Goal: Book appointment/travel/reservation

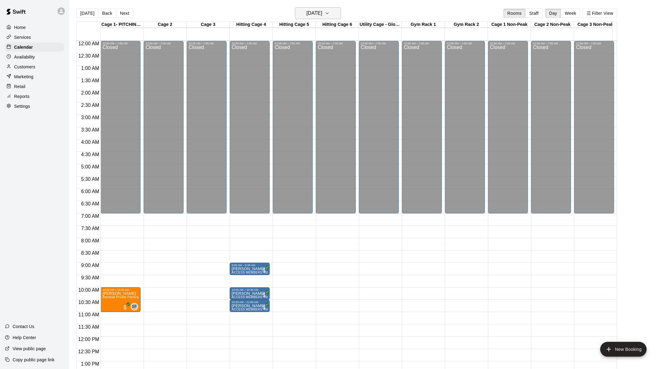
scroll to position [185, 0]
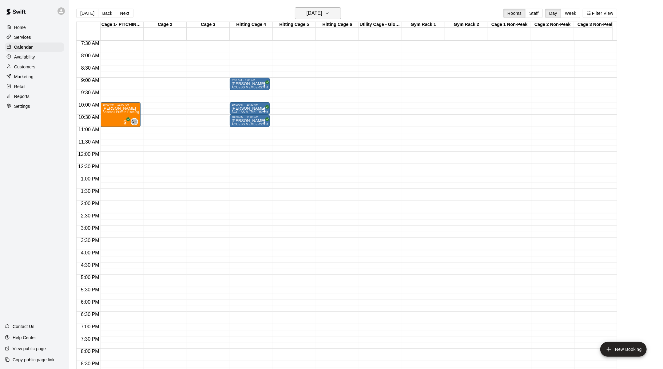
click at [322, 12] on h6 "[DATE]" at bounding box center [315, 13] width 16 height 9
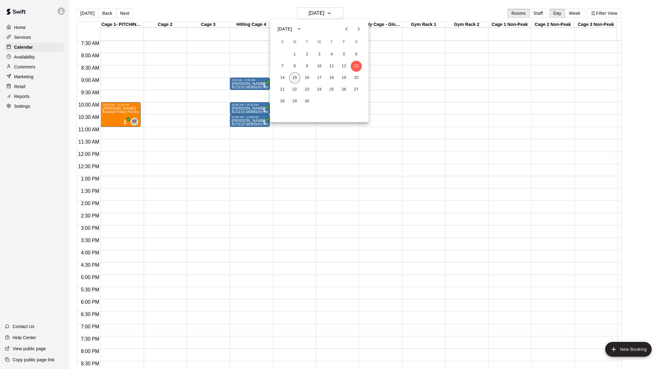
click at [294, 77] on button "15" at bounding box center [294, 77] width 11 height 11
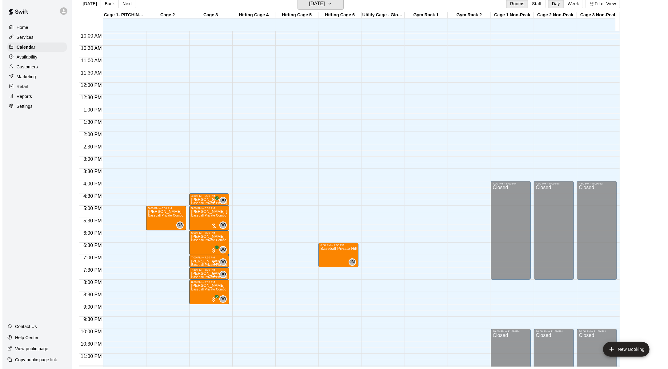
scroll to position [245, 0]
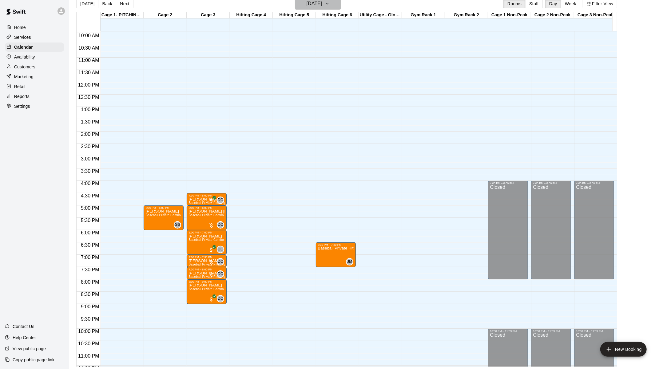
click at [330, 3] on icon "button" at bounding box center [327, 3] width 5 height 7
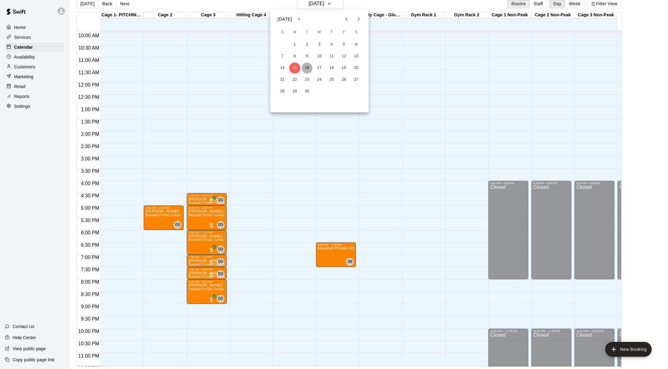
click at [306, 70] on button "16" at bounding box center [306, 67] width 11 height 11
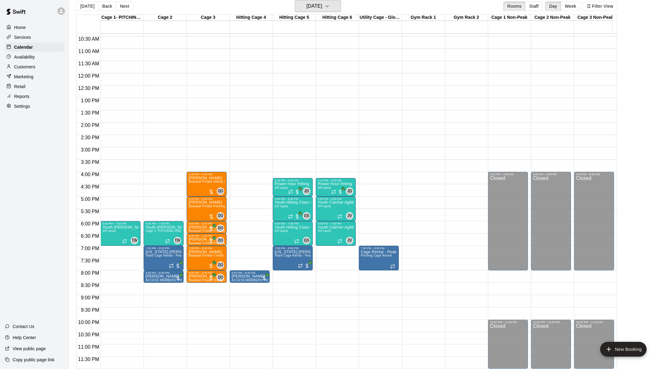
scroll to position [260, 0]
click at [318, 6] on h6 "[DATE]" at bounding box center [315, 6] width 16 height 9
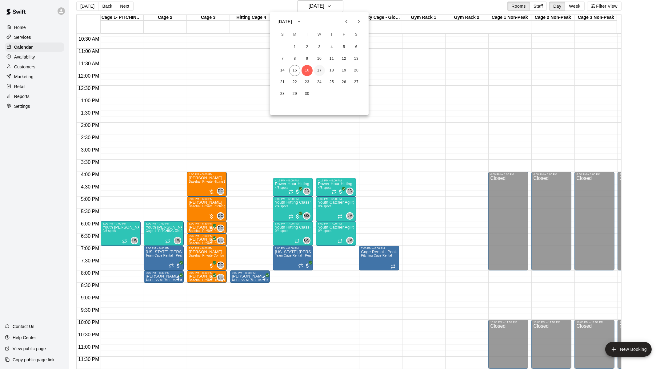
click at [321, 70] on button "17" at bounding box center [319, 70] width 11 height 11
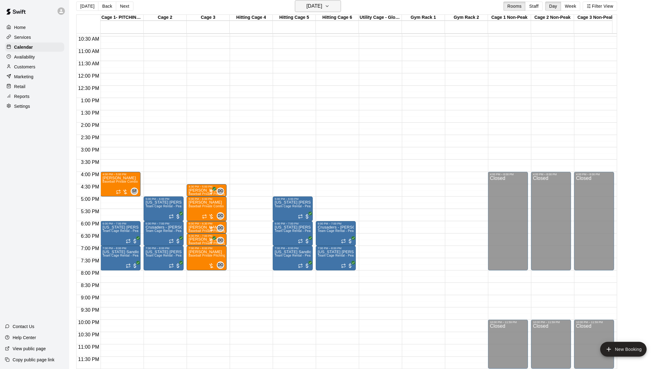
click at [330, 8] on icon "button" at bounding box center [327, 5] width 5 height 7
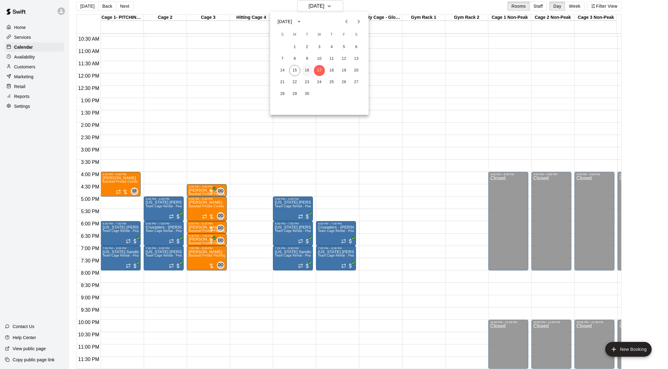
click at [306, 69] on button "16" at bounding box center [306, 70] width 11 height 11
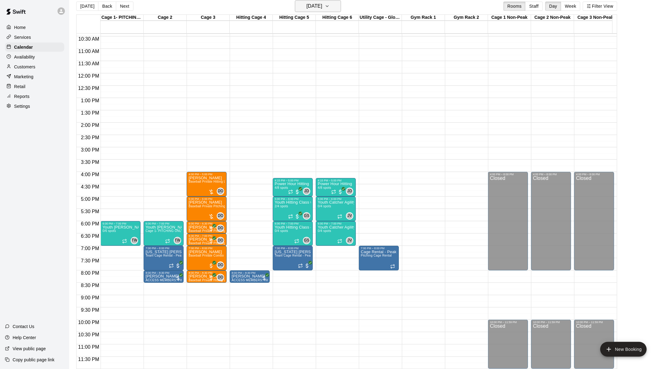
click at [330, 7] on icon "button" at bounding box center [327, 5] width 5 height 7
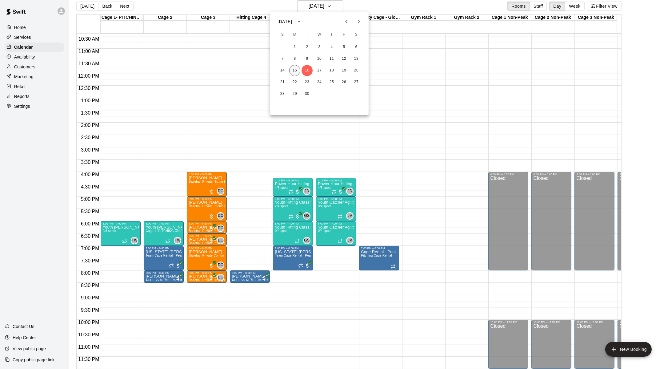
click at [297, 73] on button "15" at bounding box center [294, 70] width 11 height 11
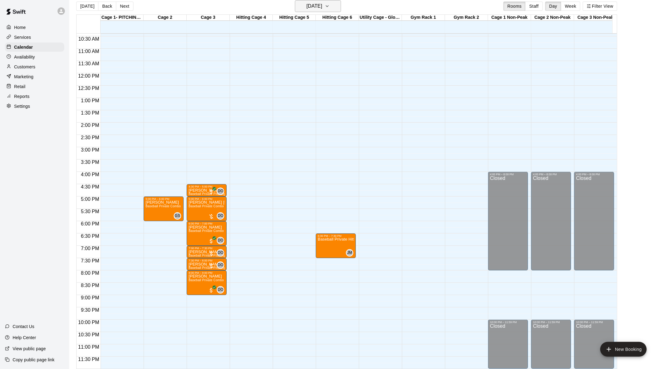
click at [322, 4] on h6 "[DATE]" at bounding box center [315, 6] width 16 height 9
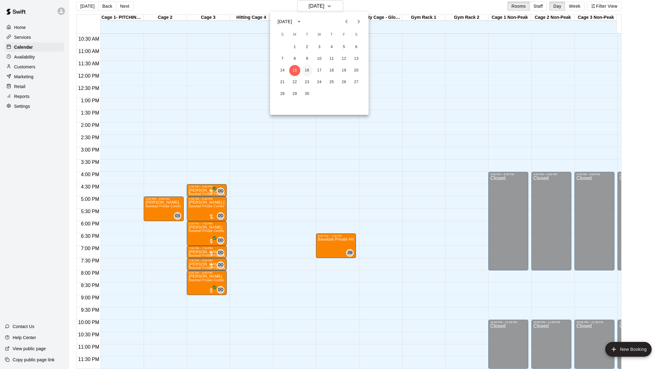
click at [307, 71] on button "16" at bounding box center [306, 70] width 11 height 11
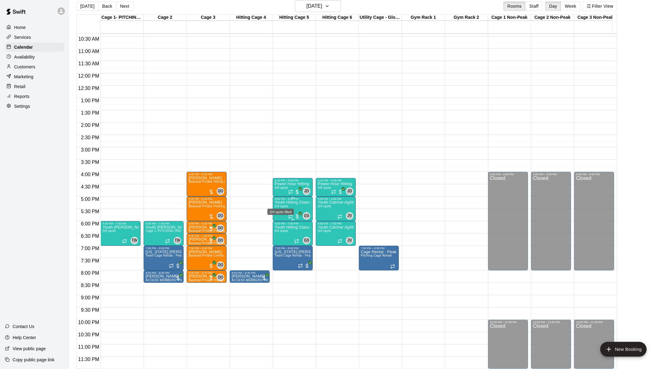
click at [284, 204] on span "2/4 spots" at bounding box center [282, 205] width 14 height 3
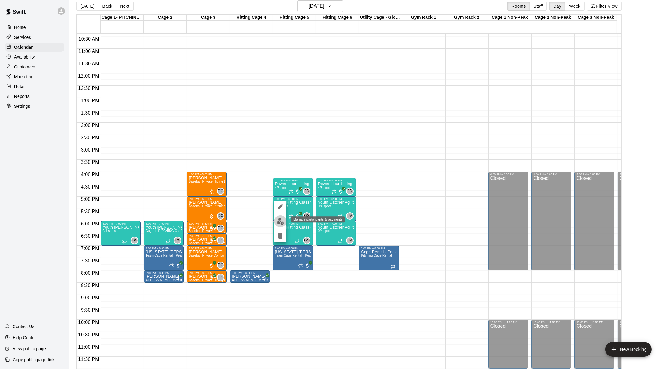
click at [283, 220] on img "edit" at bounding box center [280, 220] width 7 height 7
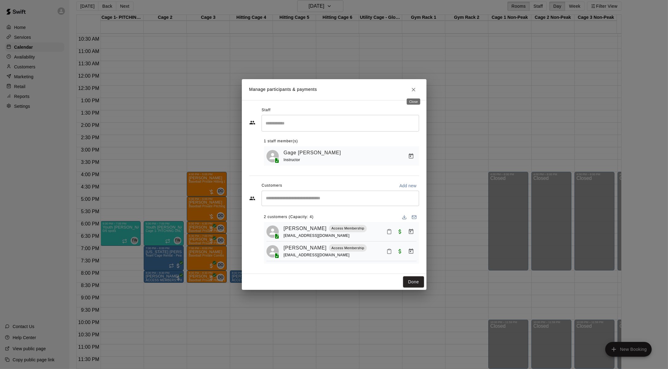
click at [415, 88] on icon "Close" at bounding box center [413, 89] width 6 height 6
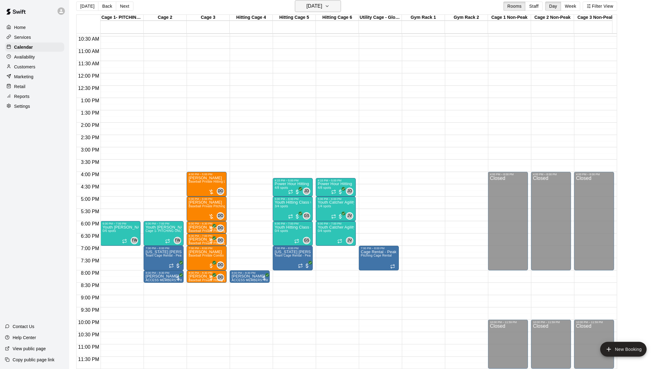
click at [338, 2] on button "[DATE]" at bounding box center [318, 6] width 46 height 12
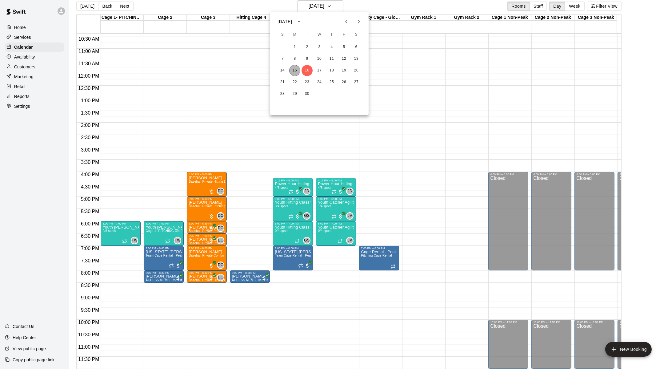
click at [295, 71] on button "15" at bounding box center [294, 70] width 11 height 11
